Goal: Task Accomplishment & Management: Complete application form

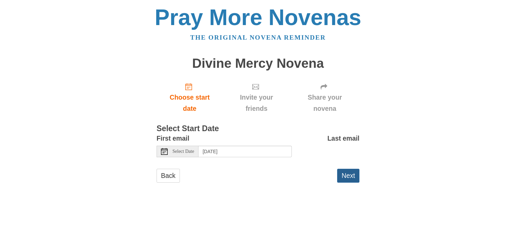
click at [346, 172] on button "Next" at bounding box center [348, 176] width 22 height 14
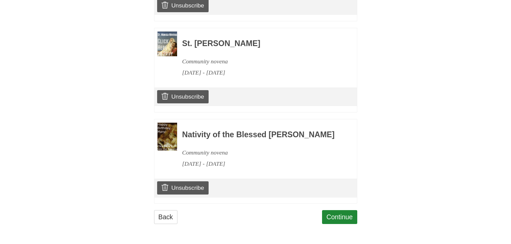
scroll to position [396, 0]
click at [342, 216] on link "Continue" at bounding box center [339, 217] width 35 height 14
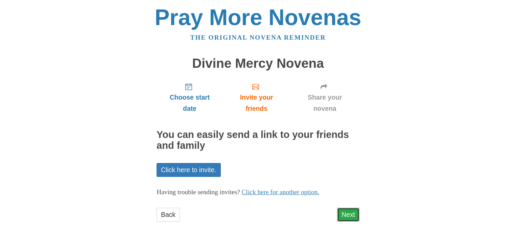
click at [350, 210] on link "Next" at bounding box center [348, 214] width 22 height 14
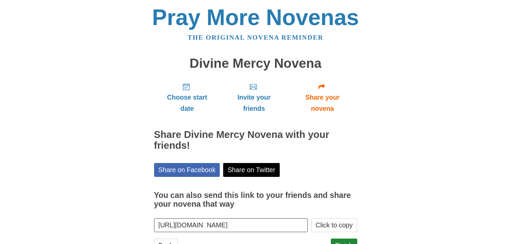
scroll to position [28, 0]
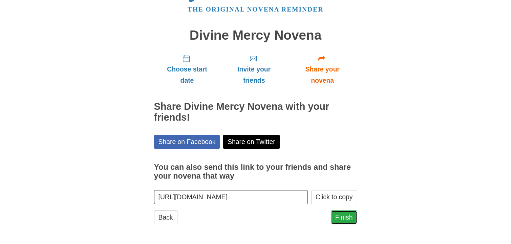
click at [344, 215] on link "Finish" at bounding box center [344, 217] width 26 height 14
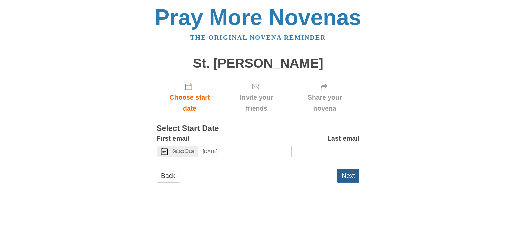
click at [350, 172] on button "Next" at bounding box center [348, 176] width 22 height 14
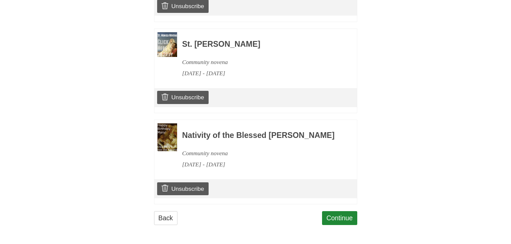
scroll to position [483, 0]
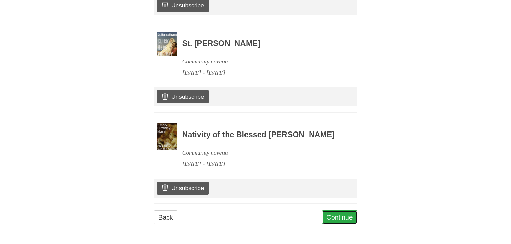
click at [342, 219] on link "Continue" at bounding box center [339, 217] width 35 height 14
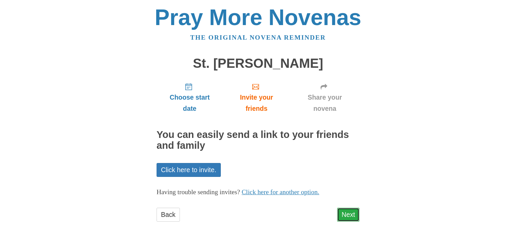
click at [349, 213] on link "Next" at bounding box center [348, 214] width 22 height 14
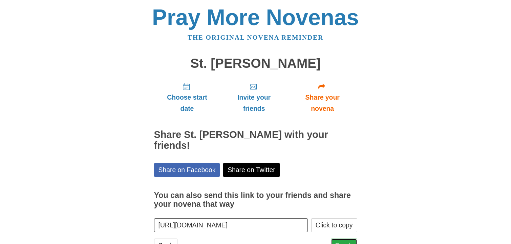
click at [344, 238] on link "Finish" at bounding box center [344, 245] width 26 height 14
